Goal: Use online tool/utility: Utilize a website feature to perform a specific function

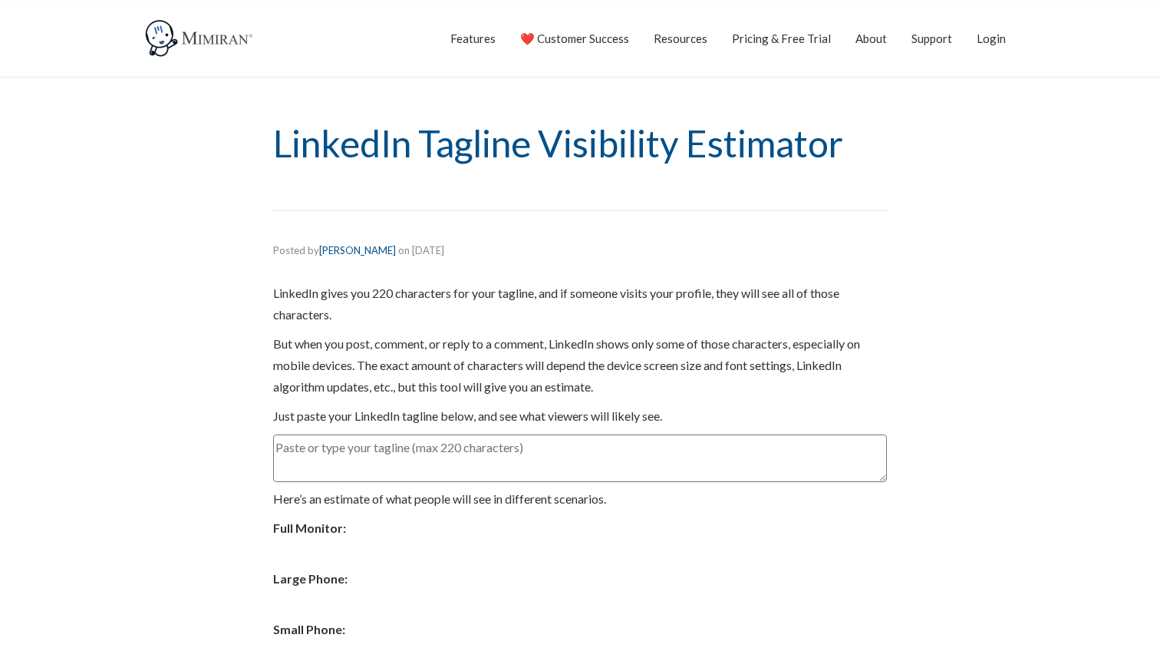
click at [366, 447] on textarea at bounding box center [580, 458] width 614 height 48
paste textarea "30 Days to Invoicing Success + Systems That Stick | Fractional COO for Visionar…"
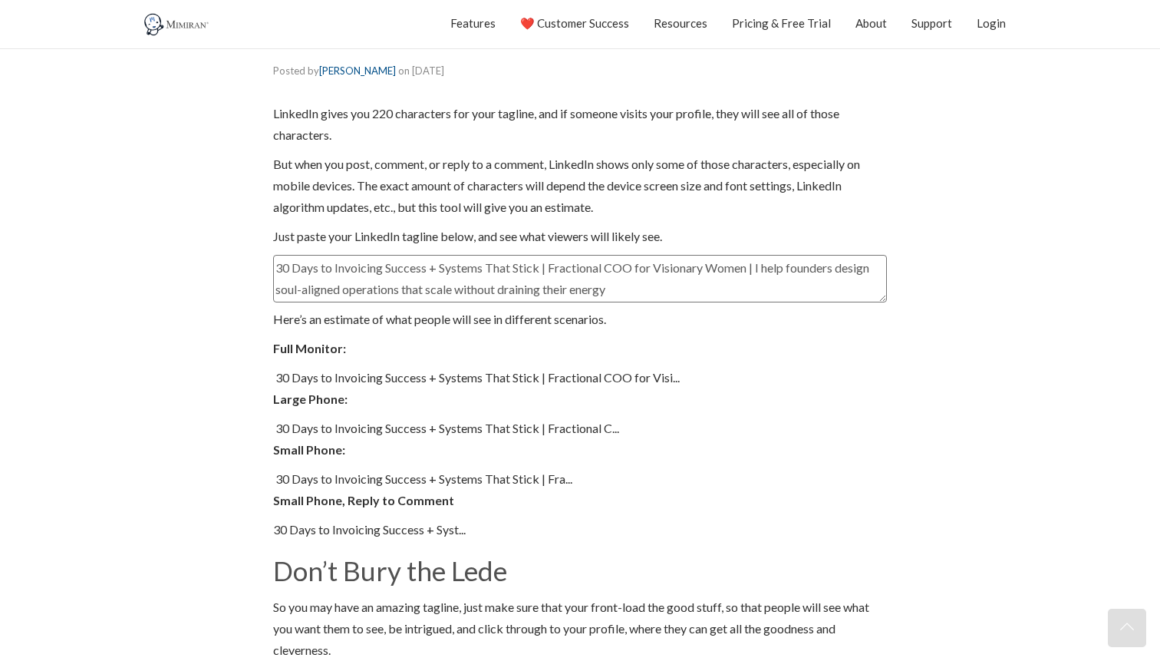
scroll to position [150, 0]
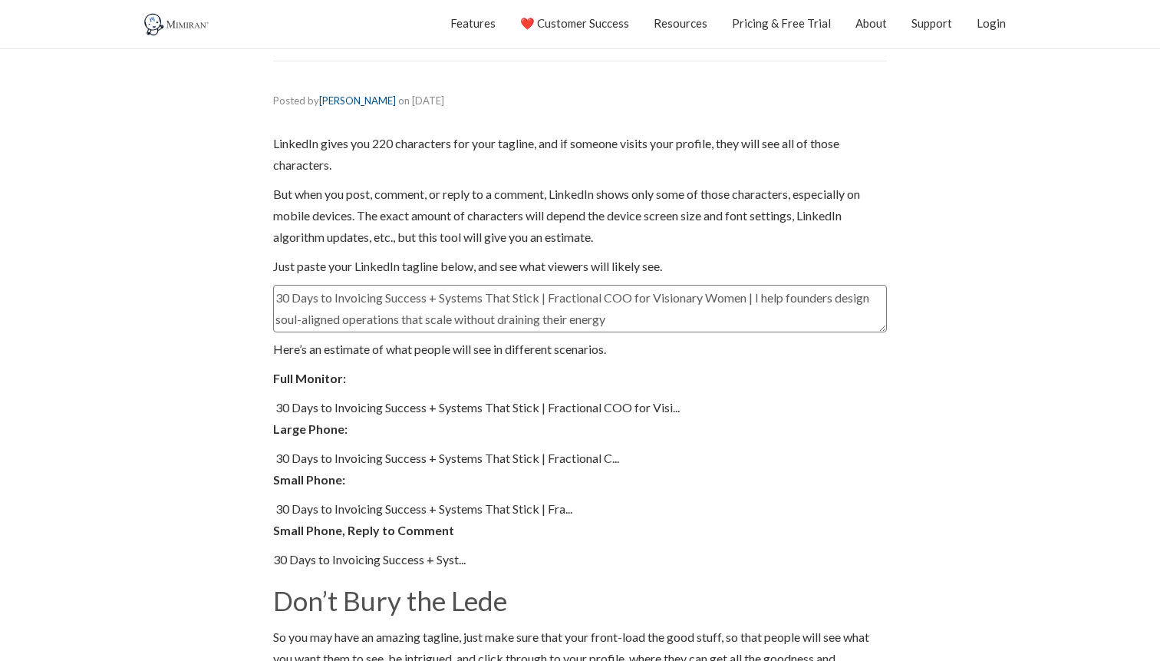
drag, startPoint x: 657, startPoint y: 320, endPoint x: 266, endPoint y: 297, distance: 392.1
click at [266, 297] on div "Posted by Reuben Swartz on April 11, 2024 | Featured LinkedIn gives you 220 cha…" at bounding box center [580, 496] width 637 height 808
paste textarea "Overthinking your ops? 90-Min Spark Capsule = clarity + calm | Fractional COO &…"
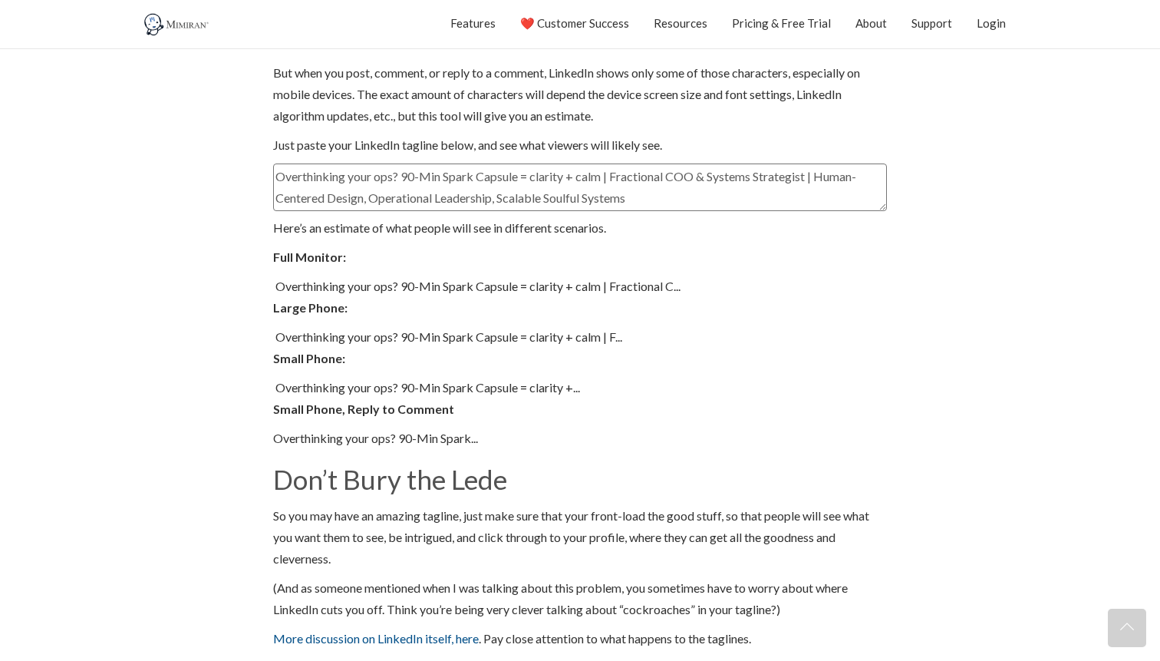
scroll to position [272, 0]
drag, startPoint x: 473, startPoint y: 180, endPoint x: 253, endPoint y: 173, distance: 219.6
click at [252, 173] on section "Posted by Reuben Swartz on April 11, 2024 | Featured LinkedIn gives you 220 cha…" at bounding box center [580, 373] width 1160 height 869
paste textarea "90-Min Spark Capsule → Clarity + Calm | Ops Strategist for Visionary Women | Sy…"
type textarea "90-Min Spark Capsule → Clarity + Calm | Ops Strategist for Visionary Women | Sy…"
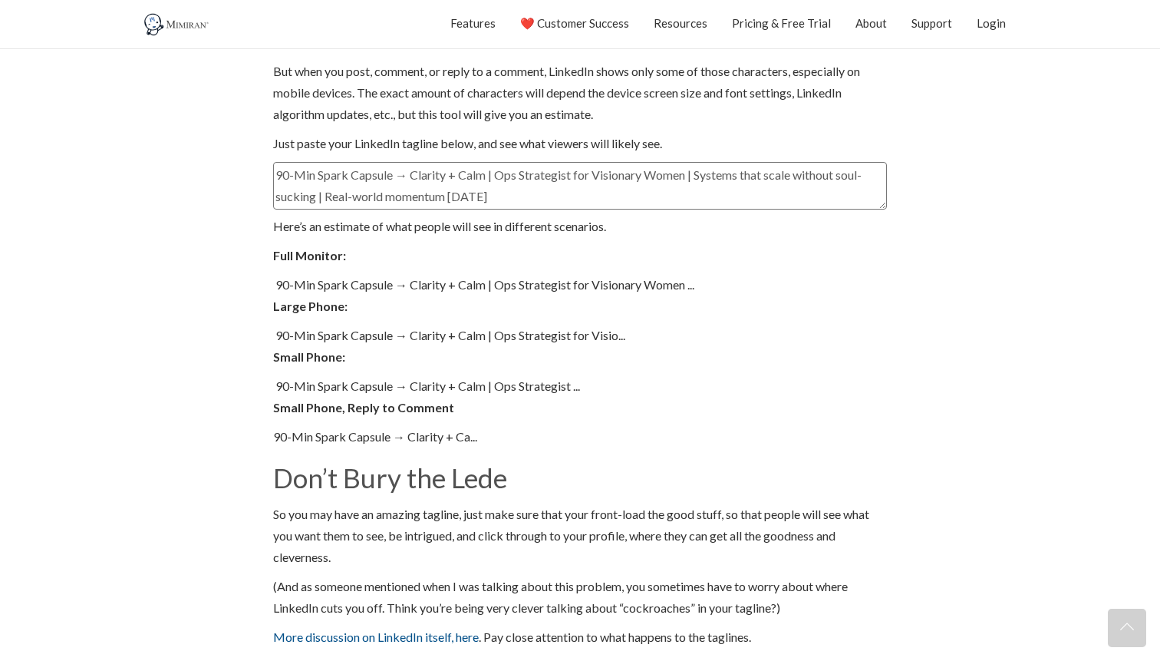
click at [393, 282] on span "90-Min Spark Capsule → Clarity + Calm | Ops Strategist for Visionary Women ..." at bounding box center [485, 284] width 419 height 15
click at [142, 8] on div "Toggle navigation Features CRM for Independent Consultants that’s fun Get More …" at bounding box center [580, 24] width 898 height 48
click at [160, 28] on img at bounding box center [177, 24] width 69 height 23
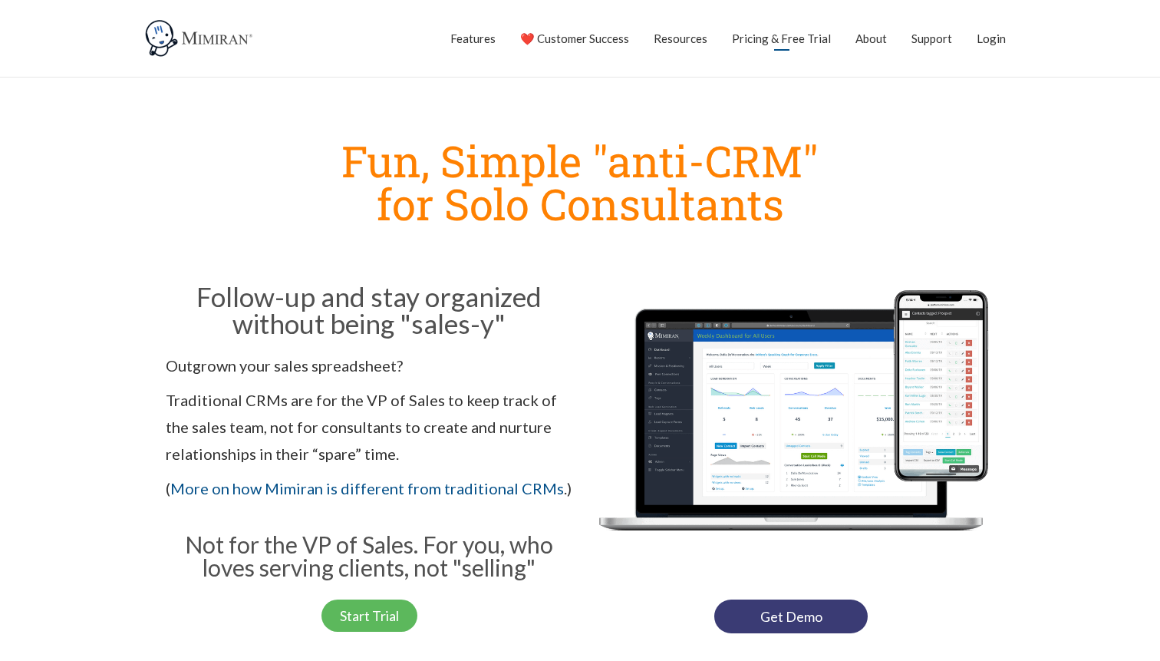
click at [784, 45] on link "Pricing & Free Trial" at bounding box center [781, 38] width 99 height 38
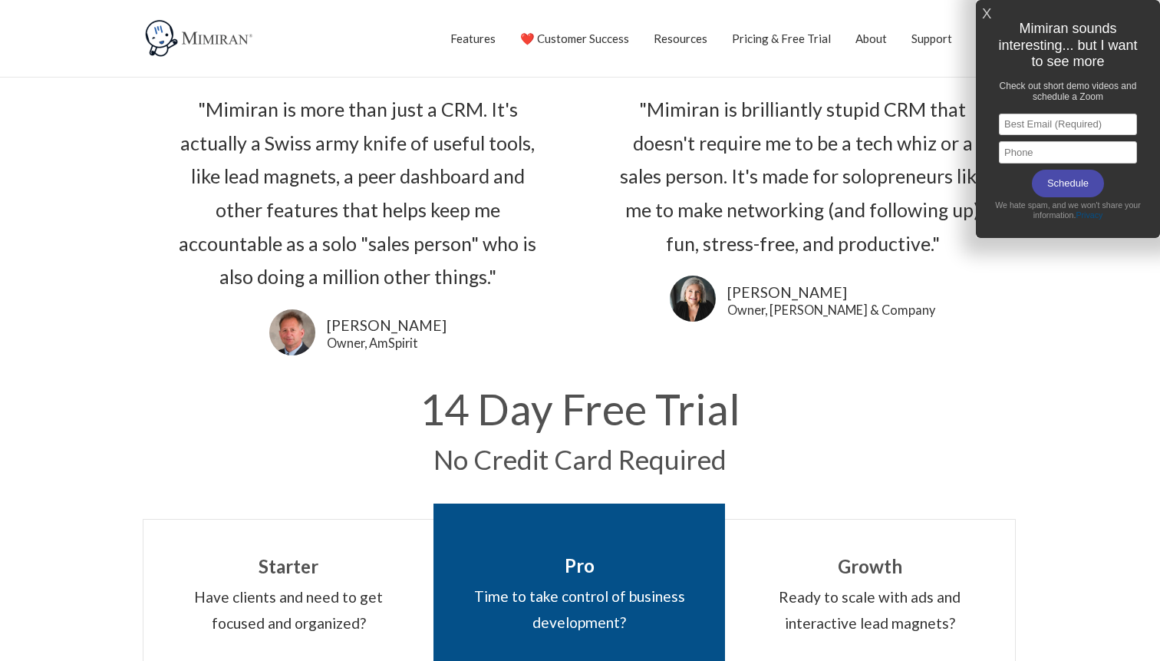
click at [988, 16] on link "X" at bounding box center [986, 14] width 9 height 25
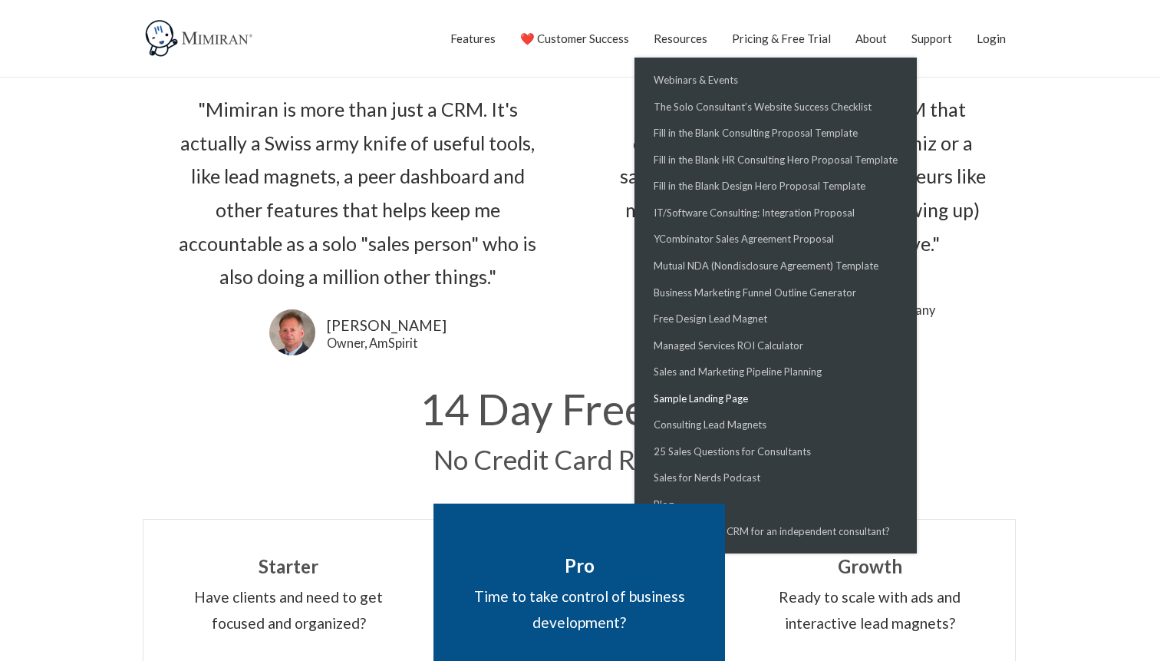
click at [704, 405] on link "Sample Landing Page" at bounding box center [775, 398] width 275 height 27
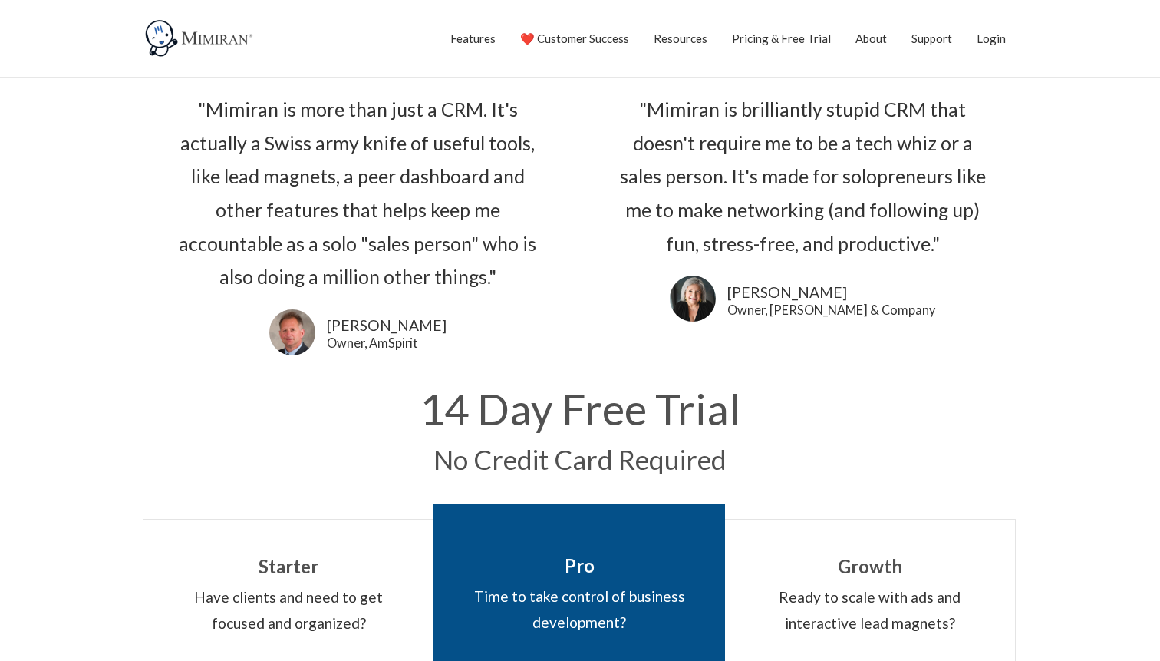
scroll to position [78, 0]
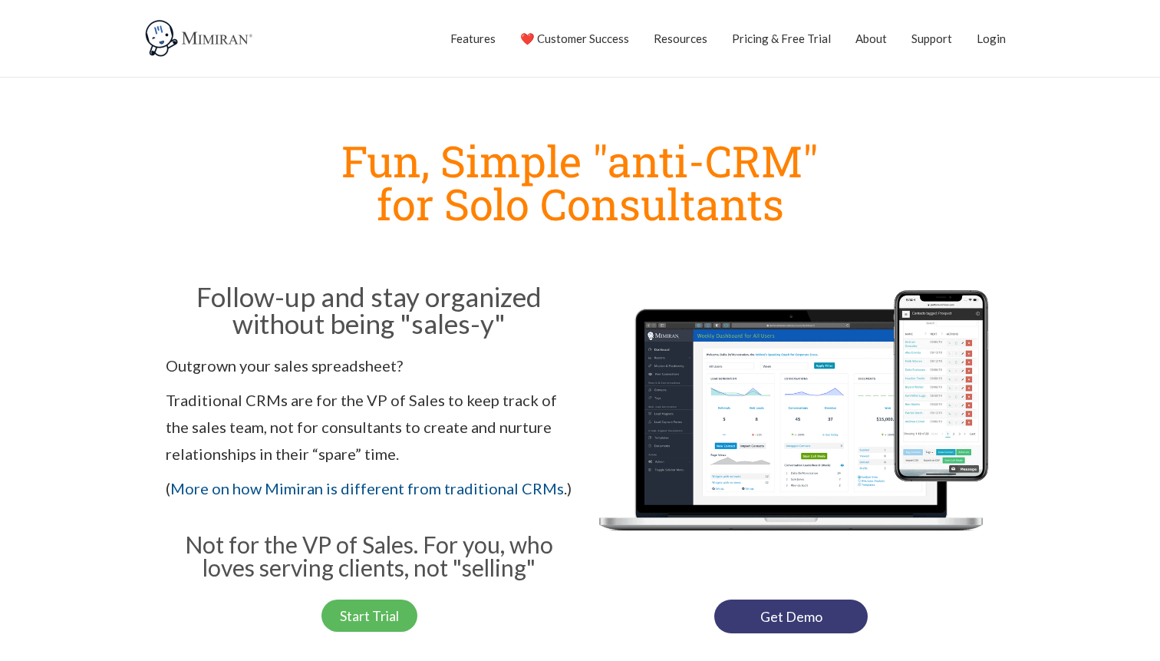
scroll to position [116, 0]
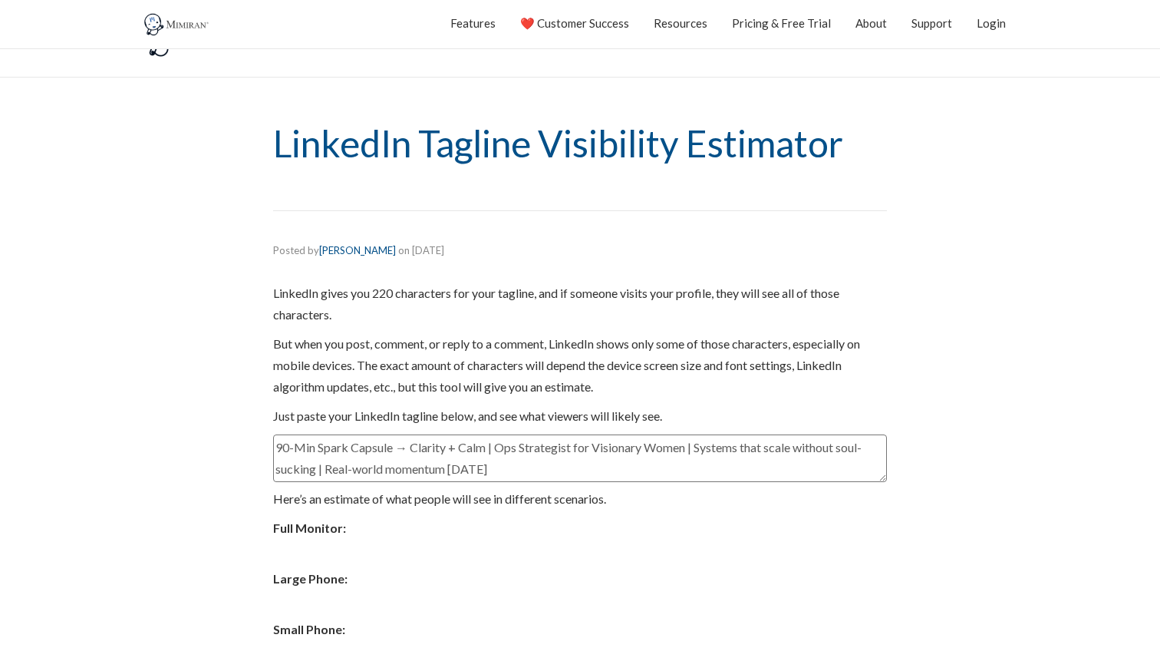
scroll to position [272, 0]
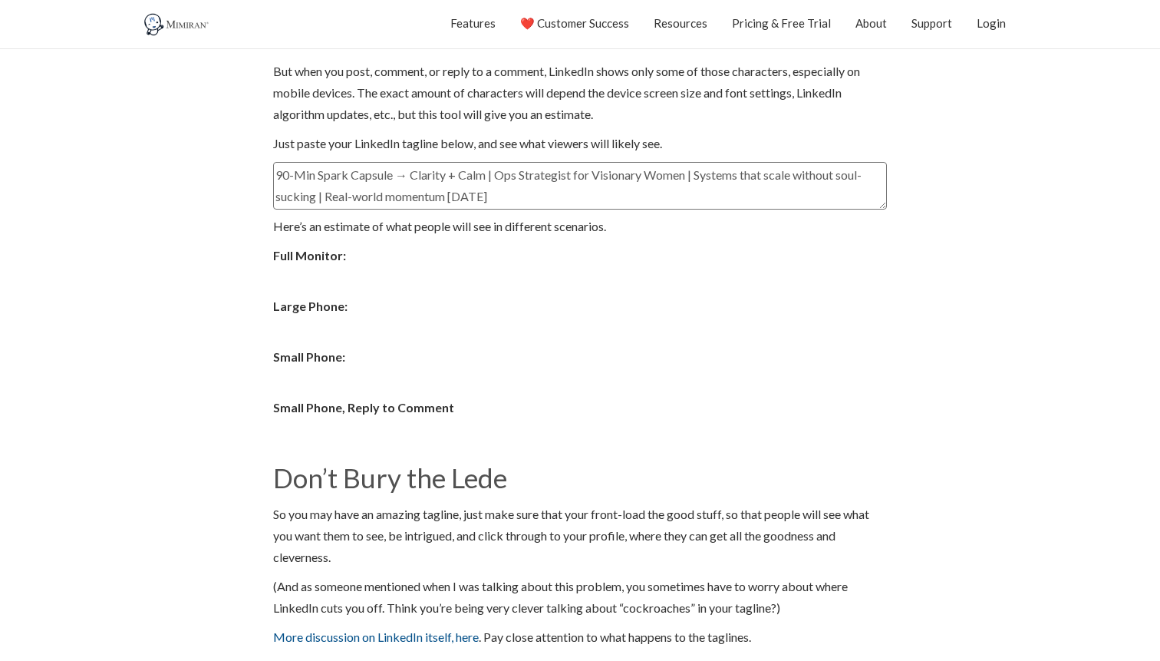
click at [381, 186] on textarea "90-Min Spark Capsule → Clarity + Calm | Ops Strategist for Visionary Women | Sy…" at bounding box center [580, 186] width 614 height 48
paste textarea "[URL][DOMAIN_NAME]"
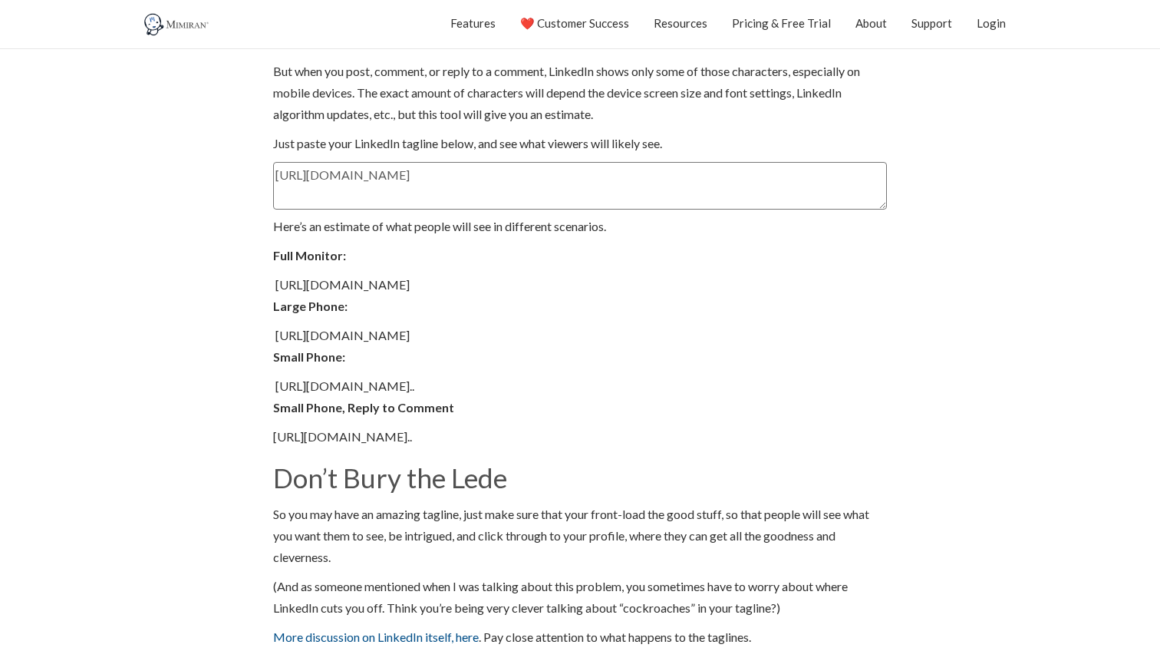
click at [381, 186] on textarea "[URL][DOMAIN_NAME]" at bounding box center [580, 186] width 614 height 48
paste textarea "Fractional COO for Visionary Women | Clarity & Calm in 90 mins | Ops Strategy"
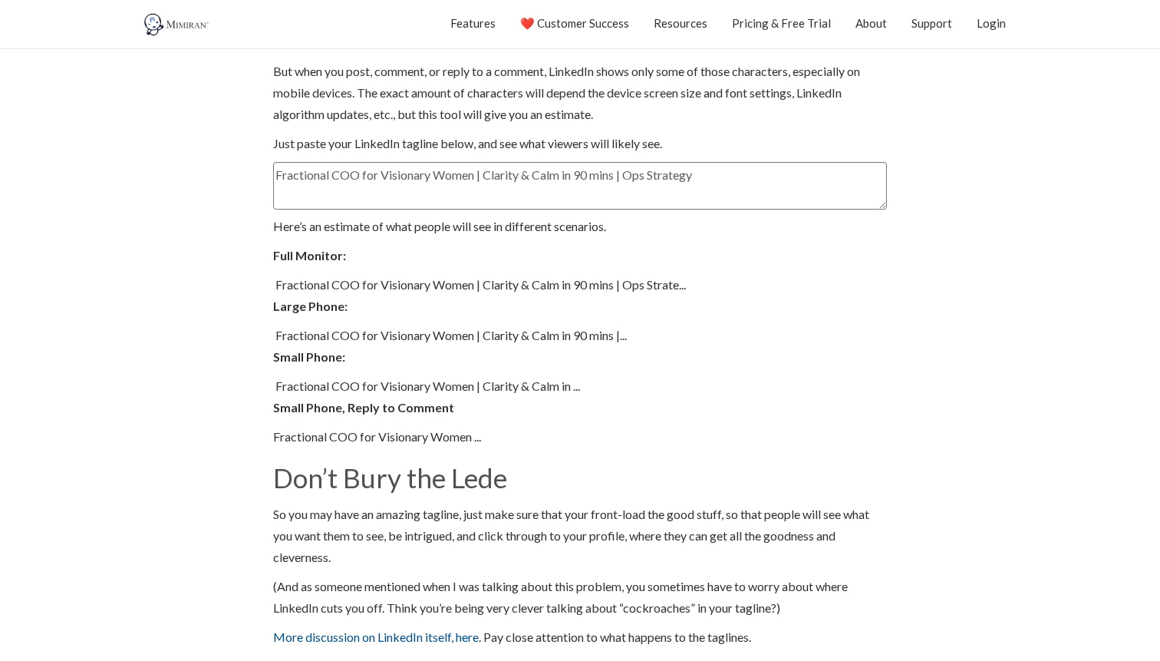
type textarea "Fractional COO for Visionary Women | Clarity & Calm in 90 mins | Ops Strategy"
